Goal: Task Accomplishment & Management: Manage account settings

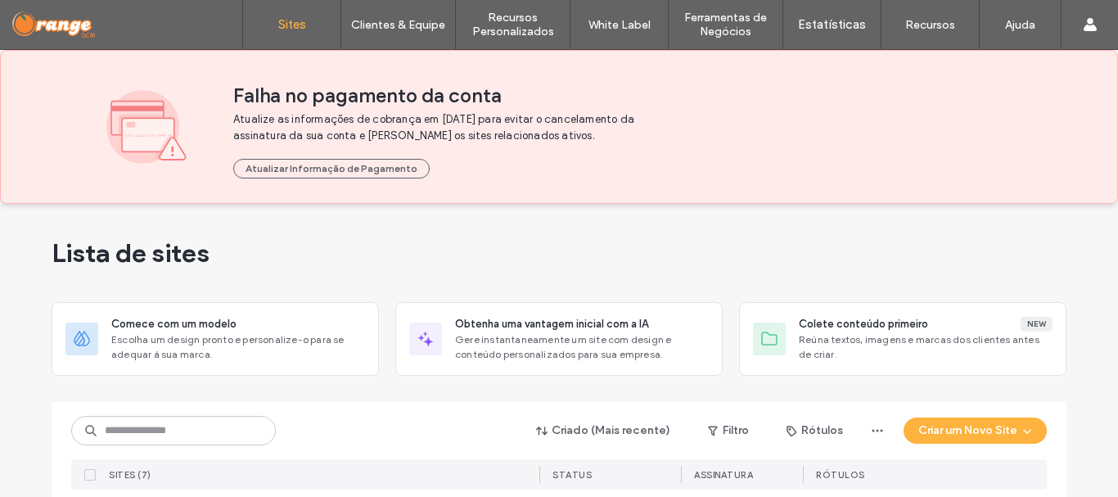
scroll to position [179, 0]
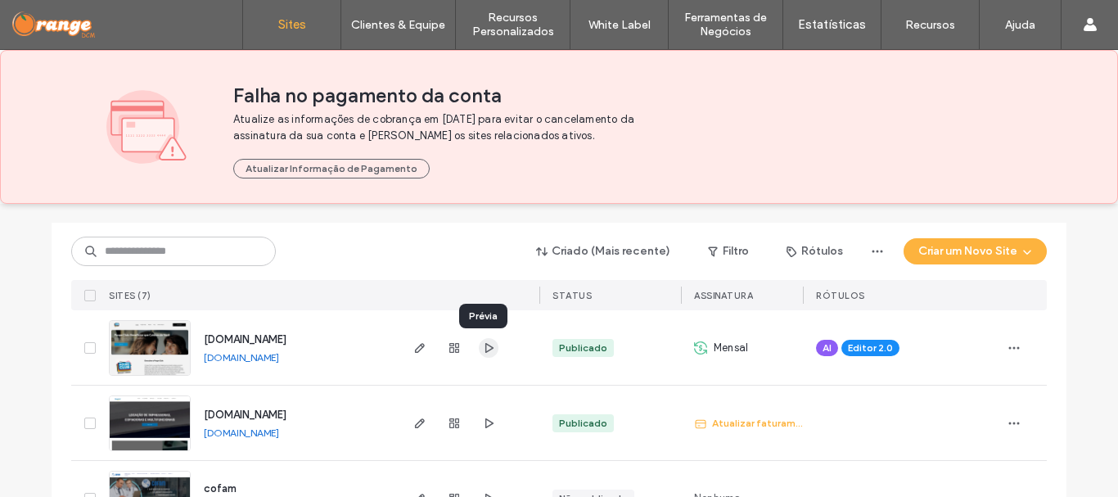
click at [485, 350] on use "button" at bounding box center [489, 347] width 8 height 10
click at [452, 350] on icon "button" at bounding box center [454, 347] width 13 height 13
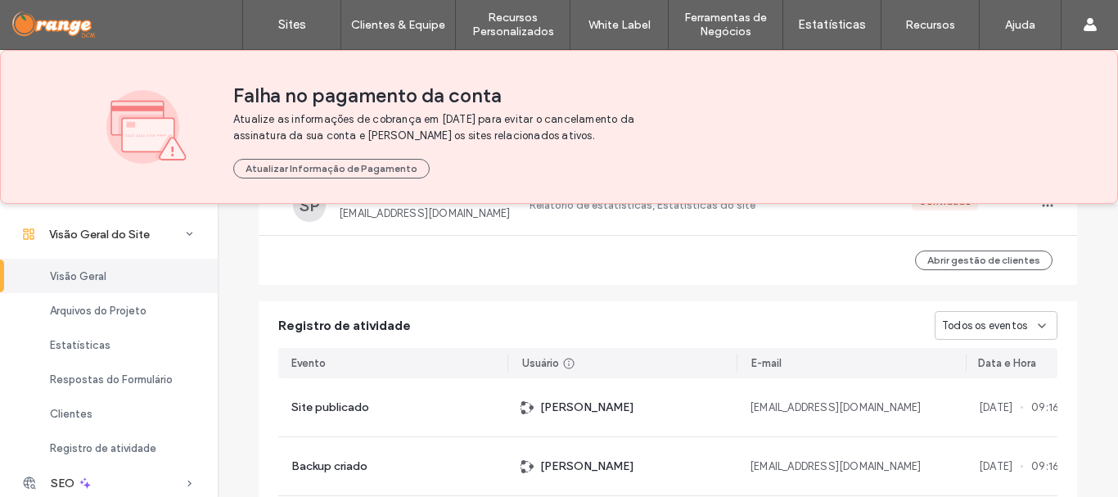
scroll to position [1190, 0]
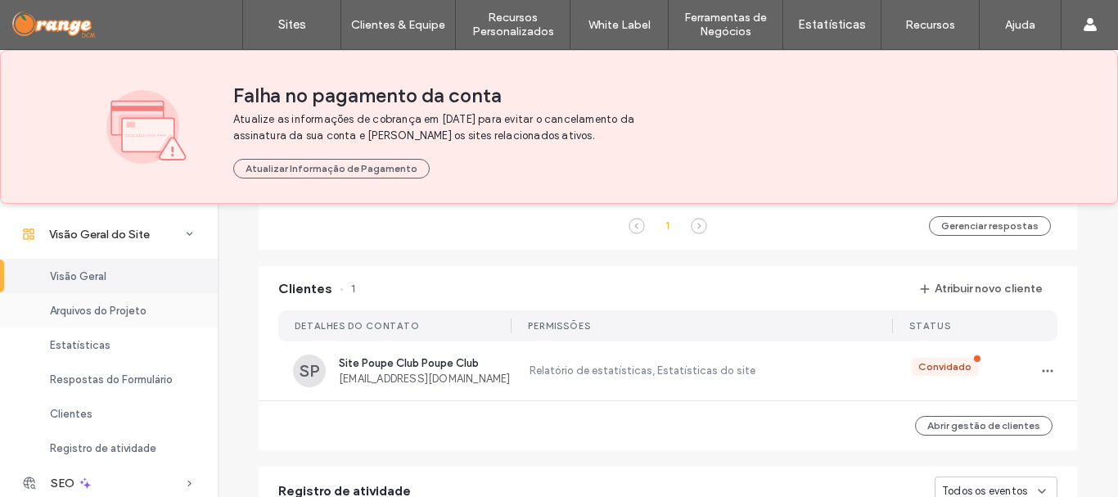
click at [109, 314] on span "Arquivos do Projeto" at bounding box center [98, 311] width 97 height 12
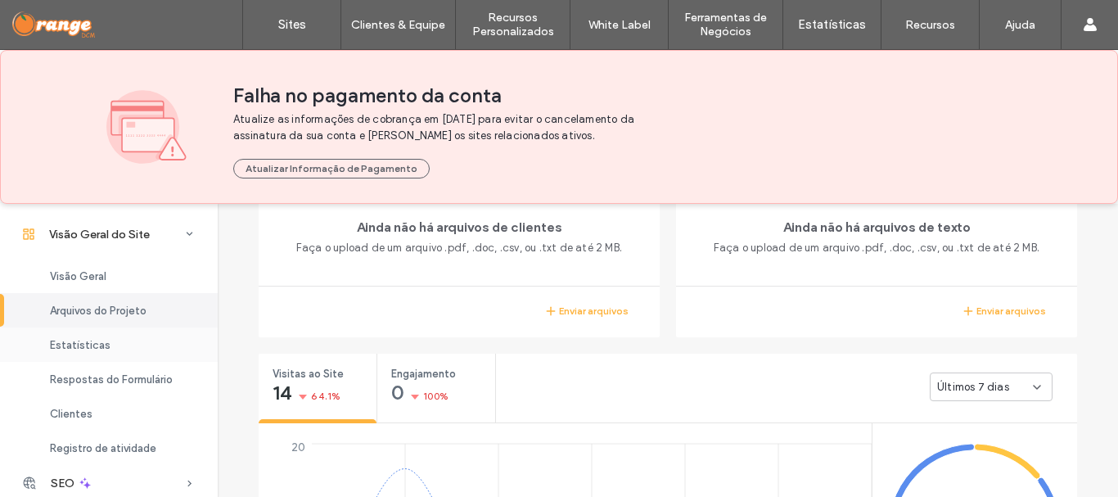
click at [109, 344] on div "Estatísticas" at bounding box center [109, 344] width 218 height 34
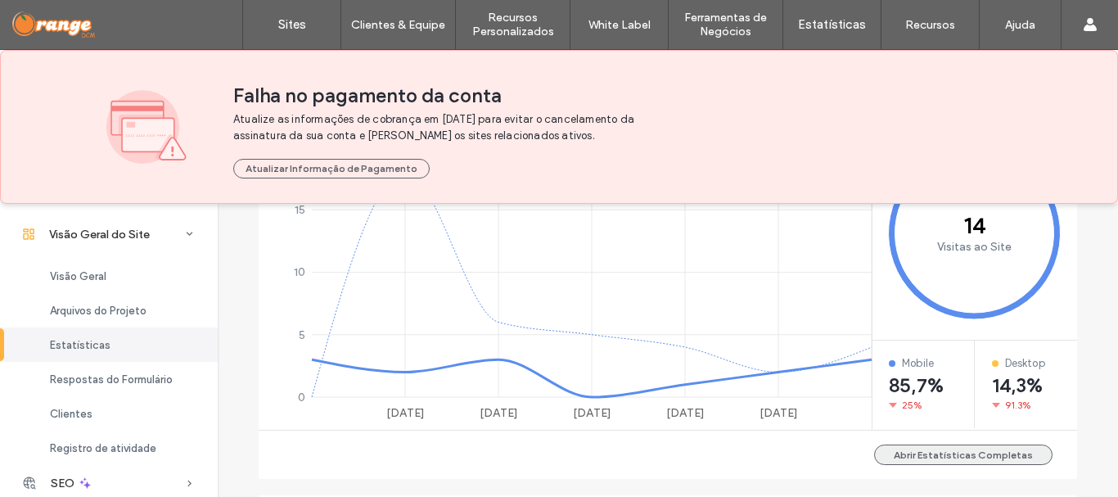
click at [1010, 461] on button "Abrir Estatísticas Completas" at bounding box center [963, 454] width 178 height 20
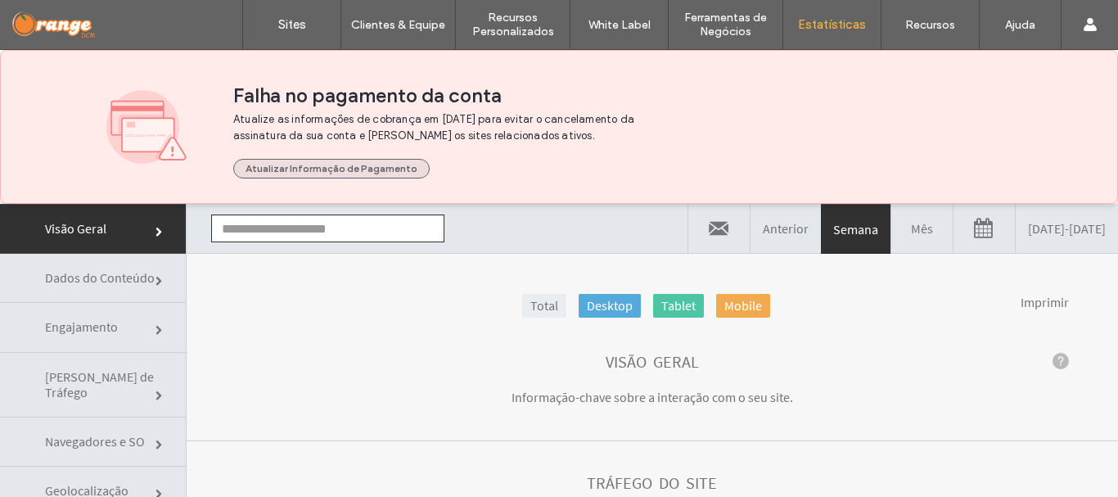
type input "**********"
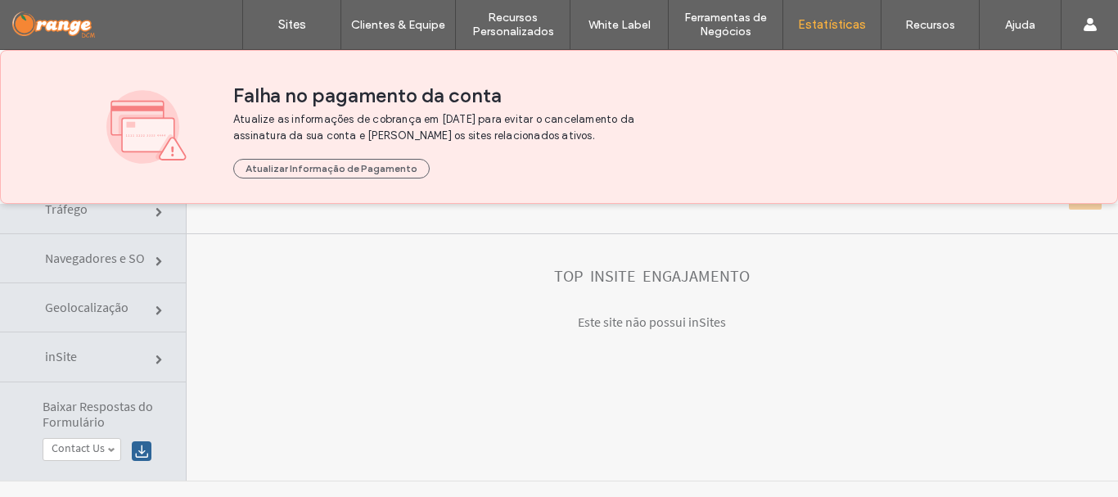
scroll to position [184, 0]
click section "Top Insite Engajamento Este site nāo possui inSites"
click at [935, 381] on div "**********" at bounding box center [653, 250] width 932 height 460
click at [371, 169] on button "Atualizar Informaçāo de Pagamento" at bounding box center [331, 169] width 196 height 20
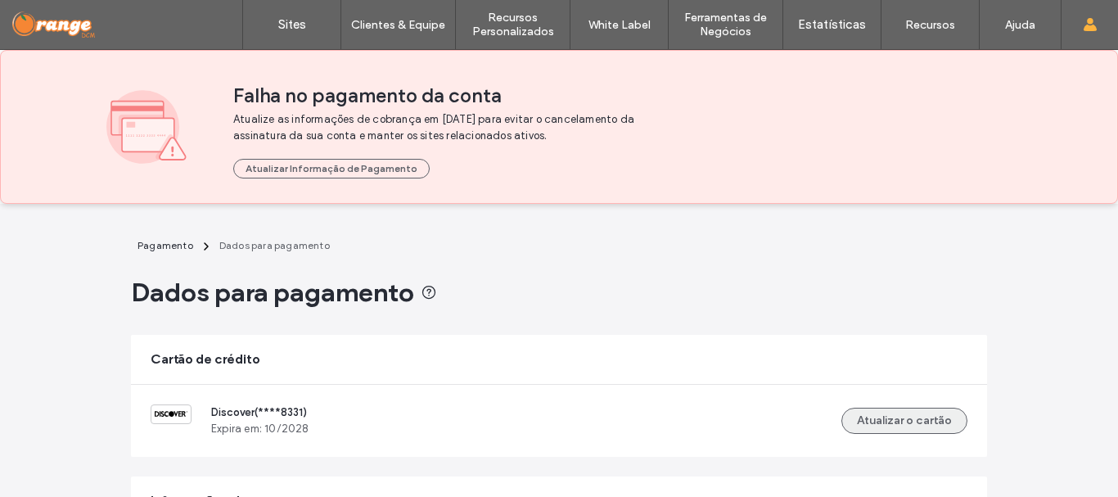
click at [909, 413] on button "Atualizar o cartão" at bounding box center [905, 421] width 126 height 26
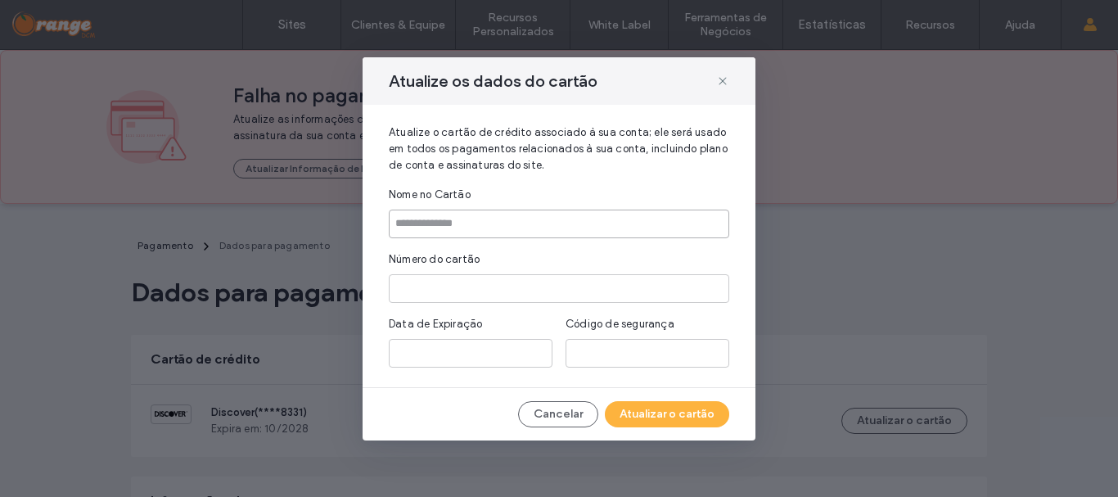
click at [512, 231] on input at bounding box center [559, 224] width 341 height 29
type input "**********"
click at [656, 419] on button "Atualizar o cartão" at bounding box center [667, 414] width 124 height 26
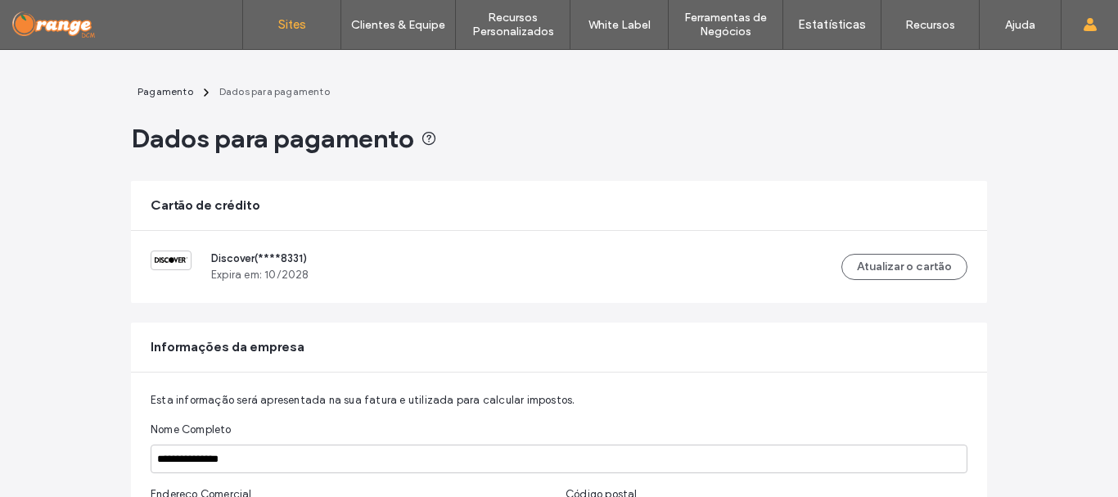
click at [296, 24] on label "Sites" at bounding box center [292, 24] width 28 height 15
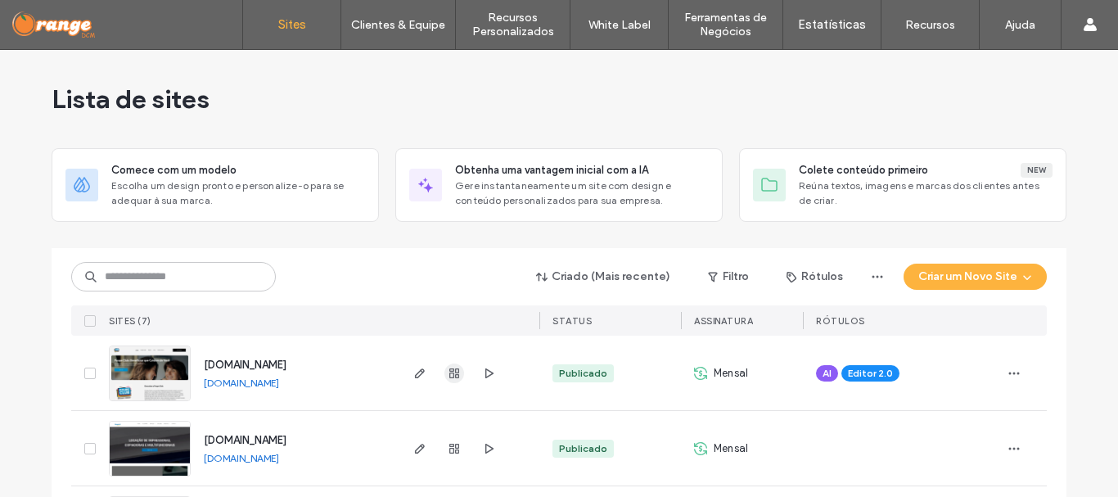
click at [453, 375] on use "button" at bounding box center [454, 373] width 10 height 10
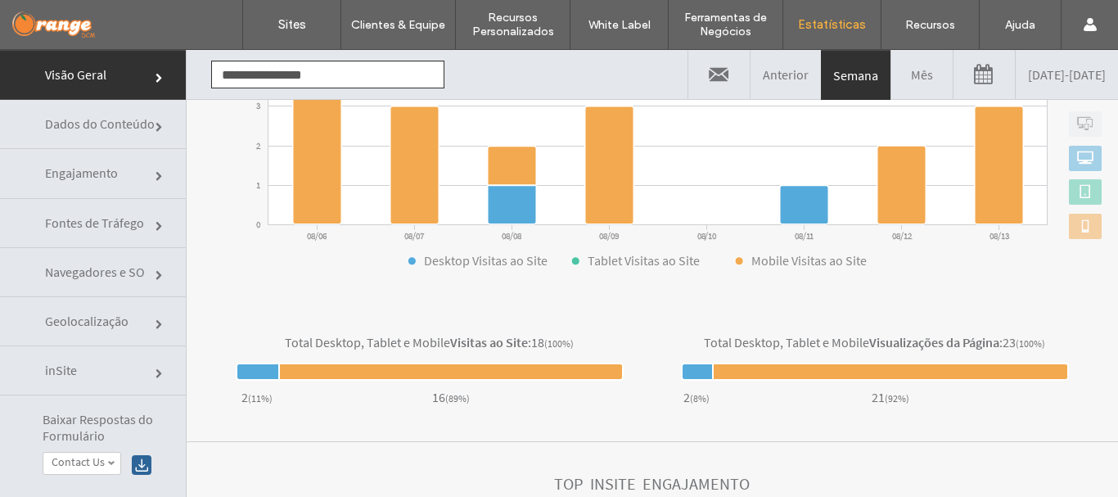
scroll to position [386, 0]
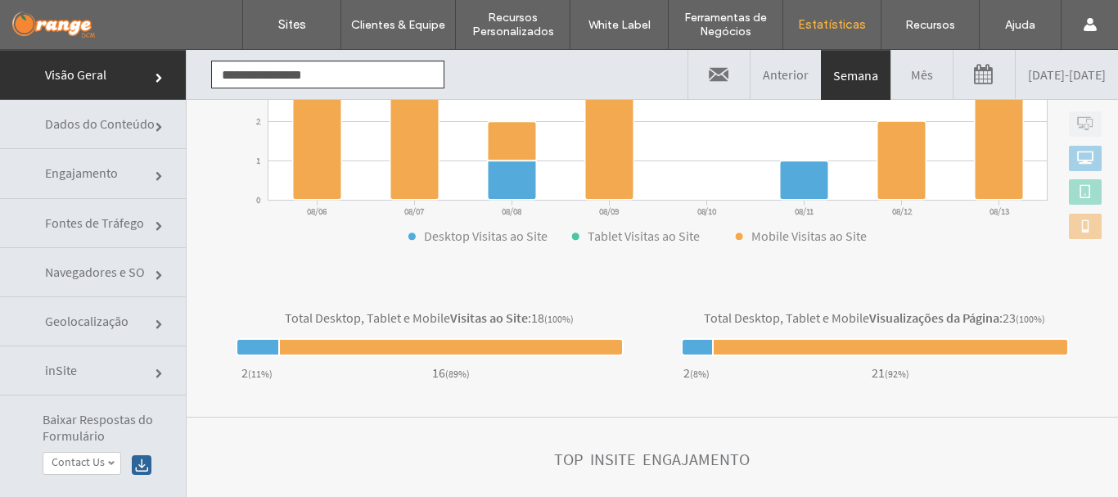
click at [156, 126] on span "Dados do Conteúdo" at bounding box center [161, 128] width 10 height 10
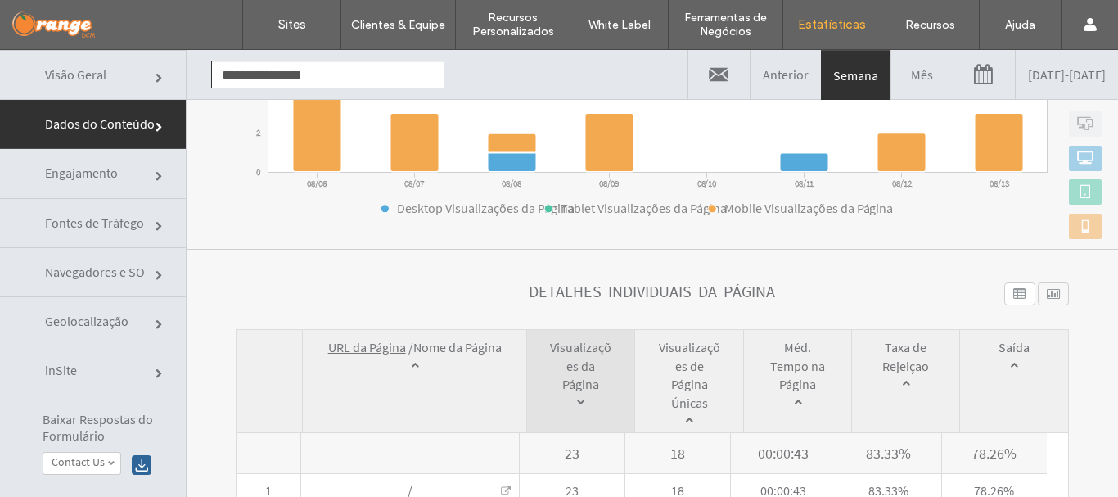
scroll to position [417, 0]
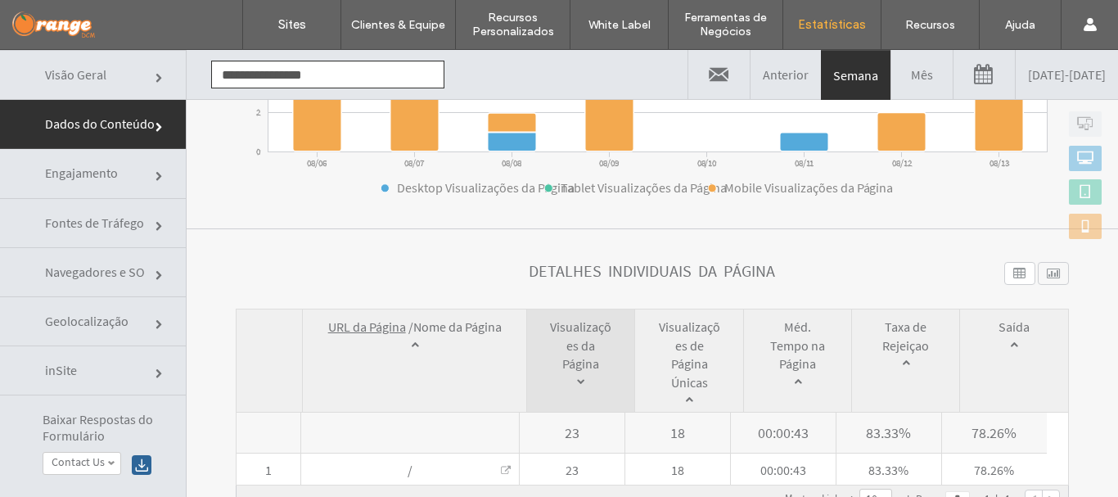
click link "Engajamento"
click at [0, 50] on div at bounding box center [0, 50] width 0 height 0
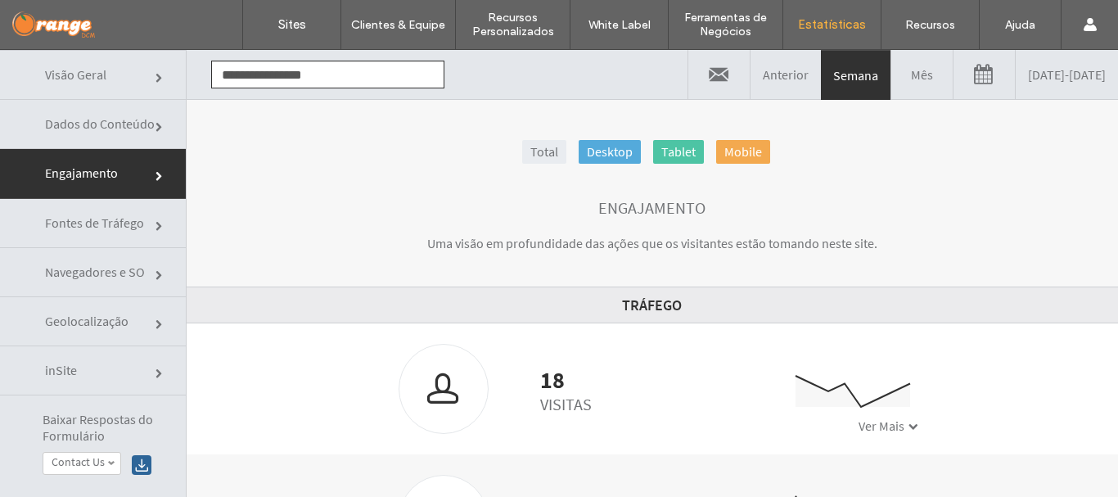
scroll to position [39, 0]
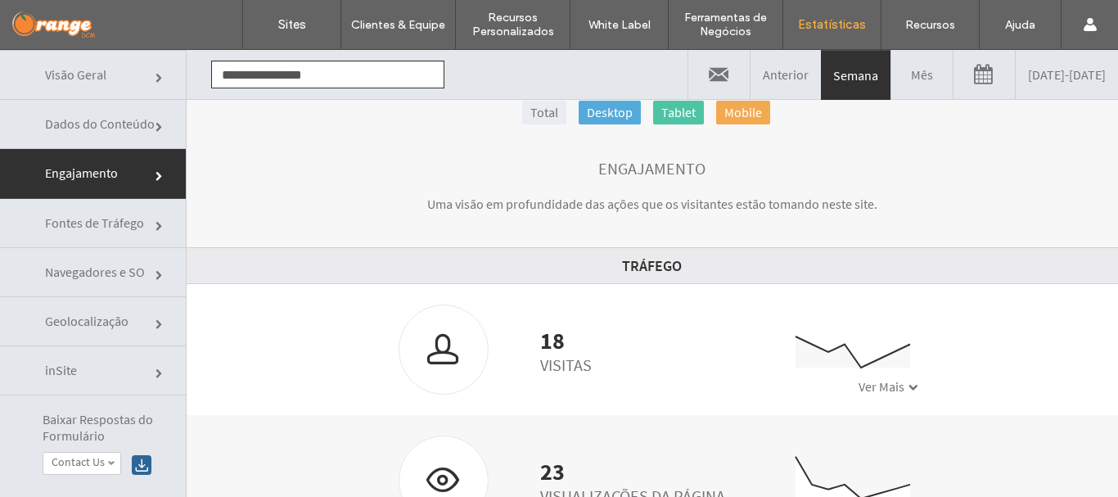
click at [156, 228] on span "Fontes de Tráfego" at bounding box center [161, 227] width 10 height 10
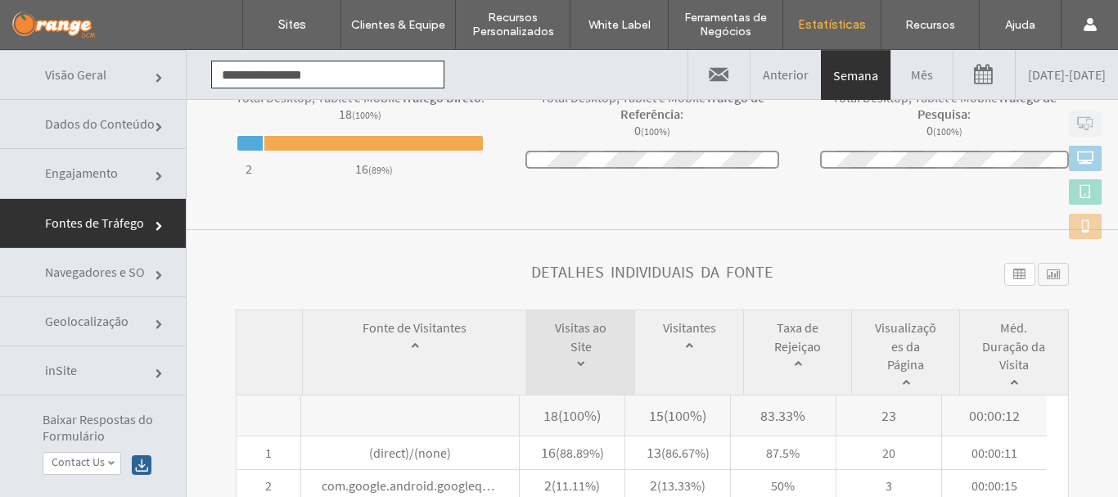
scroll to position [642, 0]
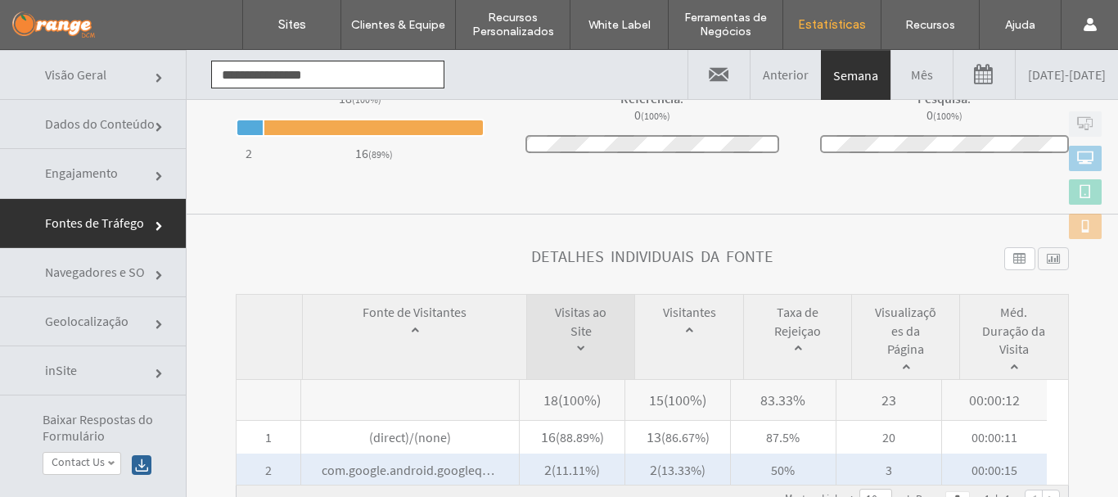
click at [416, 462] on span "com.google.android.googlequicksearchbox/(none)" at bounding box center [410, 469] width 218 height 33
click at [398, 475] on span "com.google.android.googlequicksearchbox/(none)" at bounding box center [410, 469] width 218 height 33
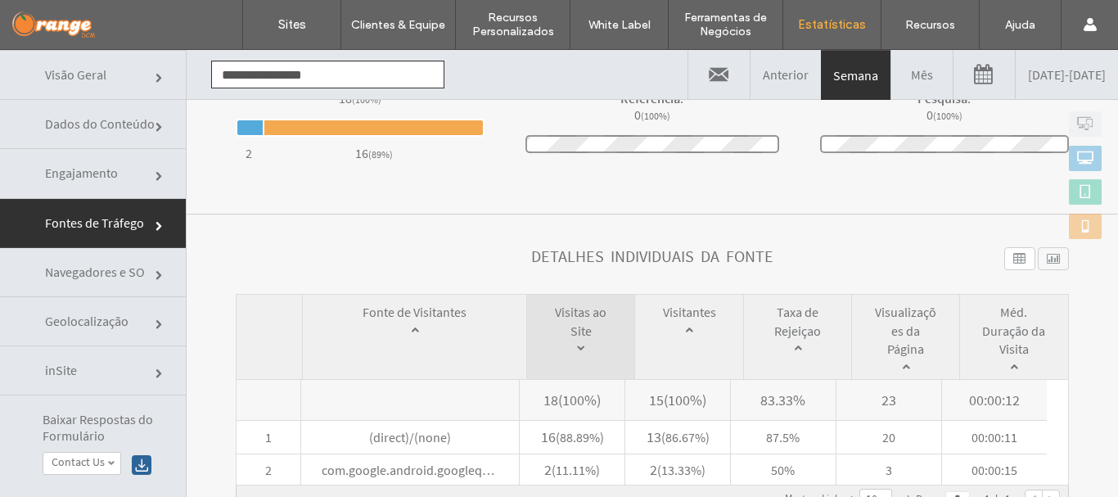
click at [156, 273] on span "Navegadores e SO" at bounding box center [161, 276] width 10 height 10
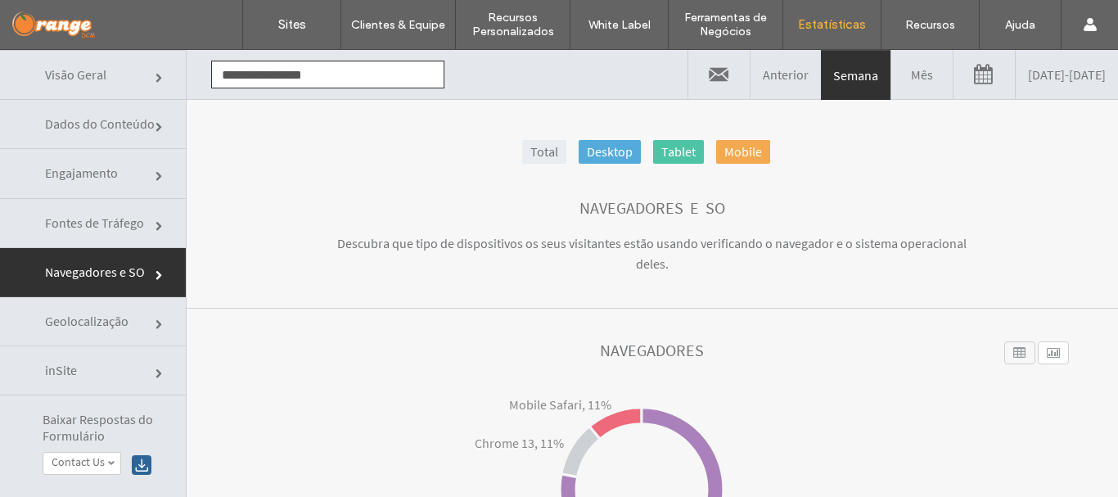
click link "Geolocalização"
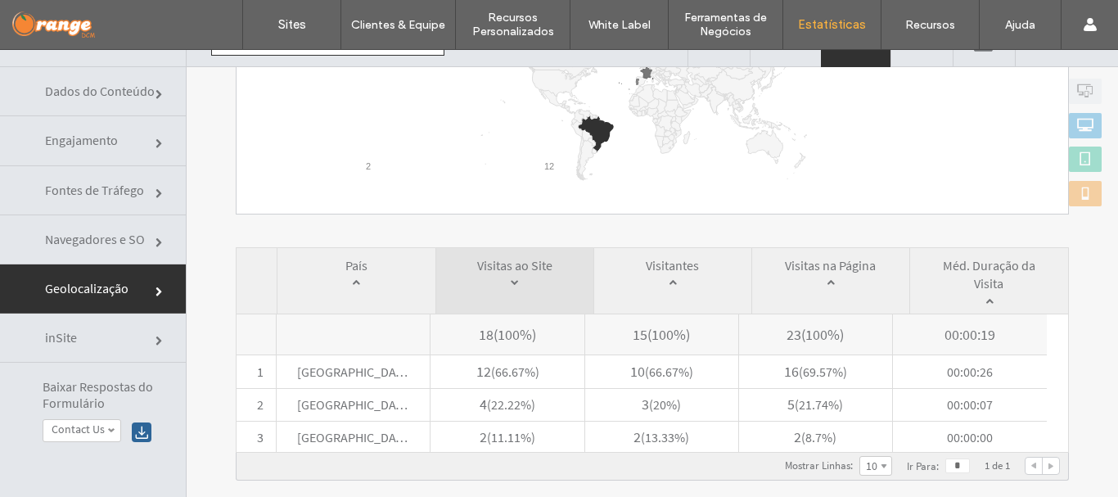
scroll to position [83, 0]
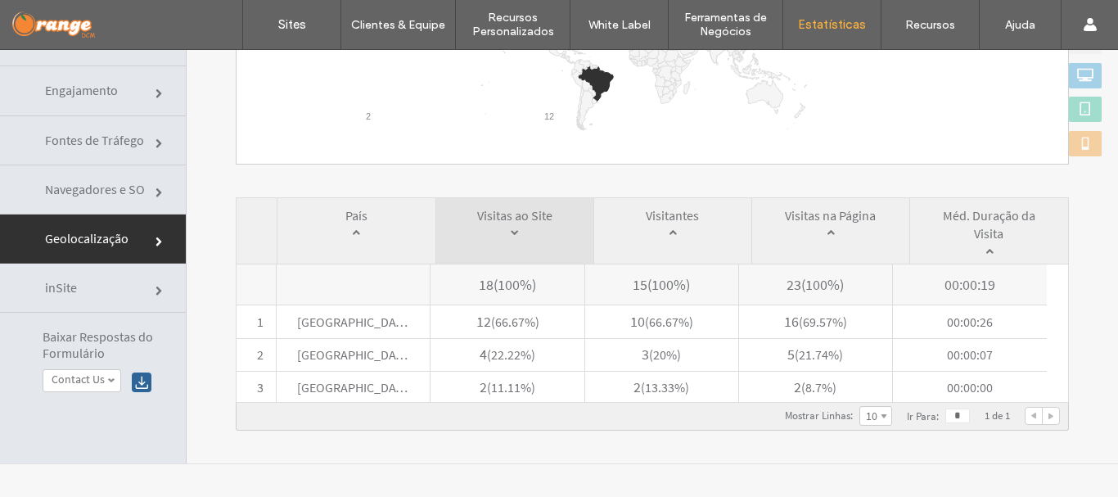
click link "inSite"
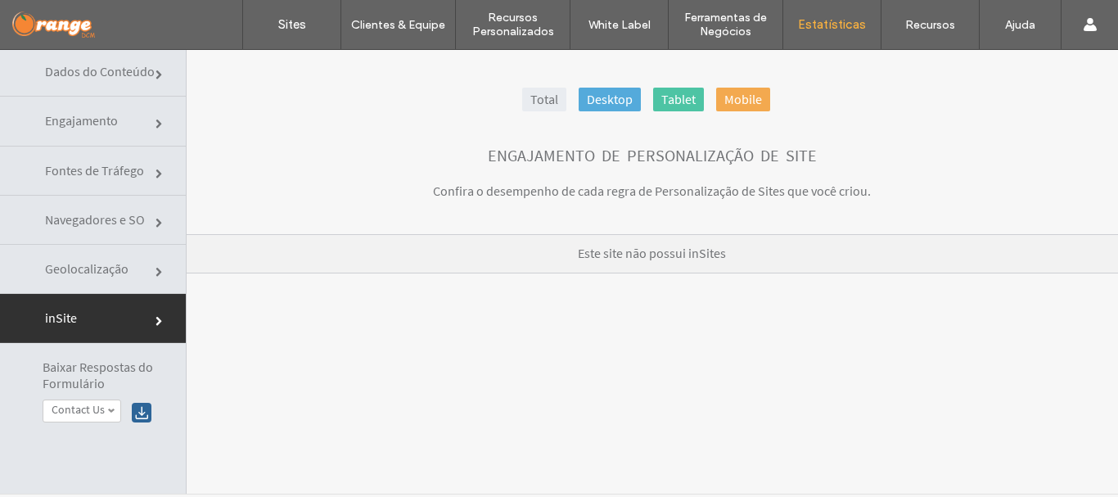
scroll to position [0, 0]
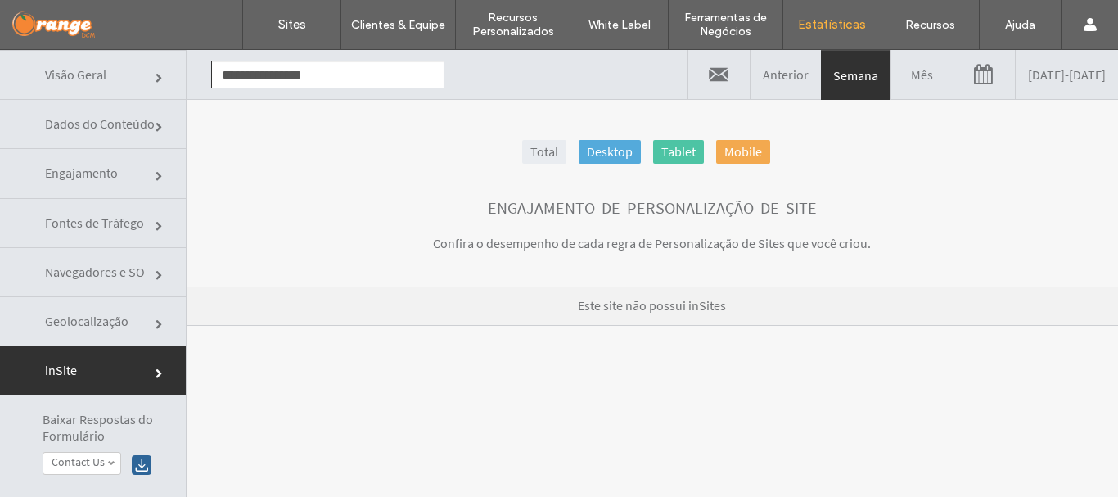
click link "Visão Geral"
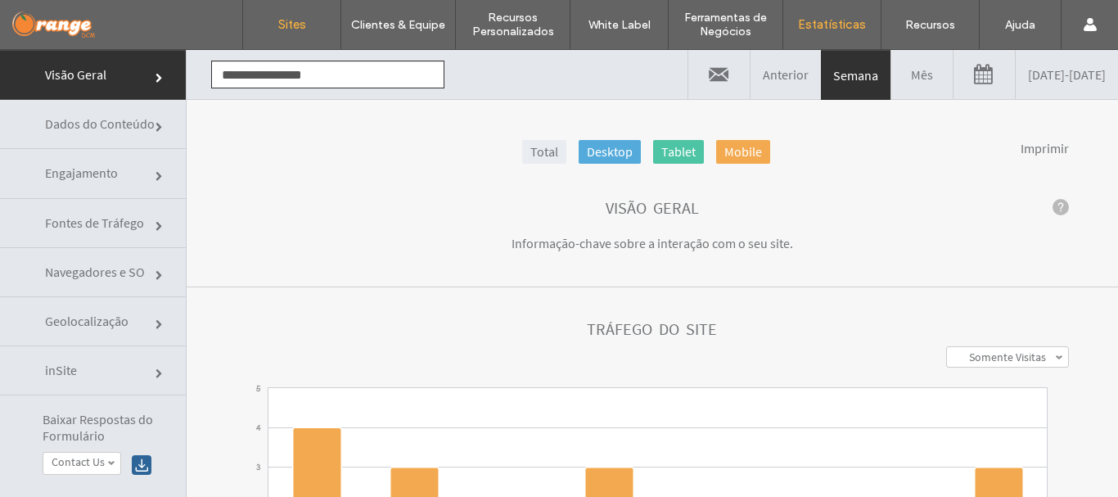
click at [298, 22] on label "Sites" at bounding box center [292, 24] width 28 height 15
